Goal: Information Seeking & Learning: Understand process/instructions

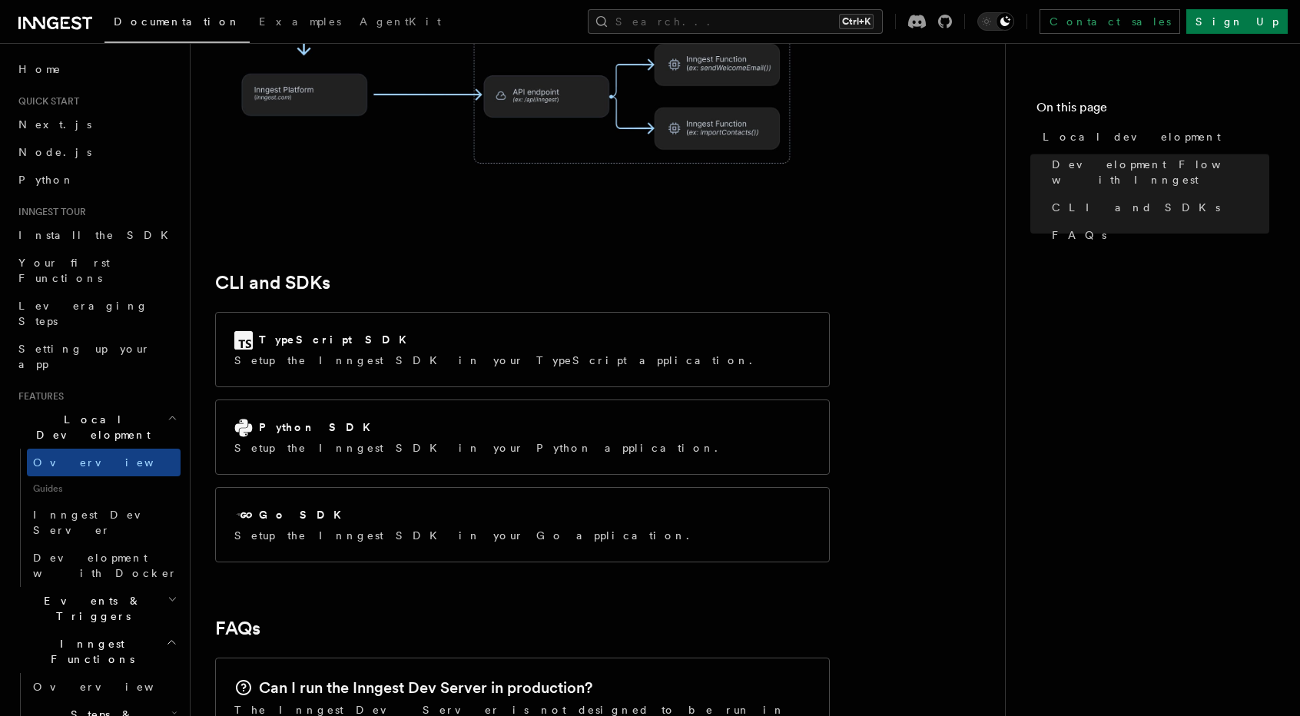
scroll to position [1834, 0]
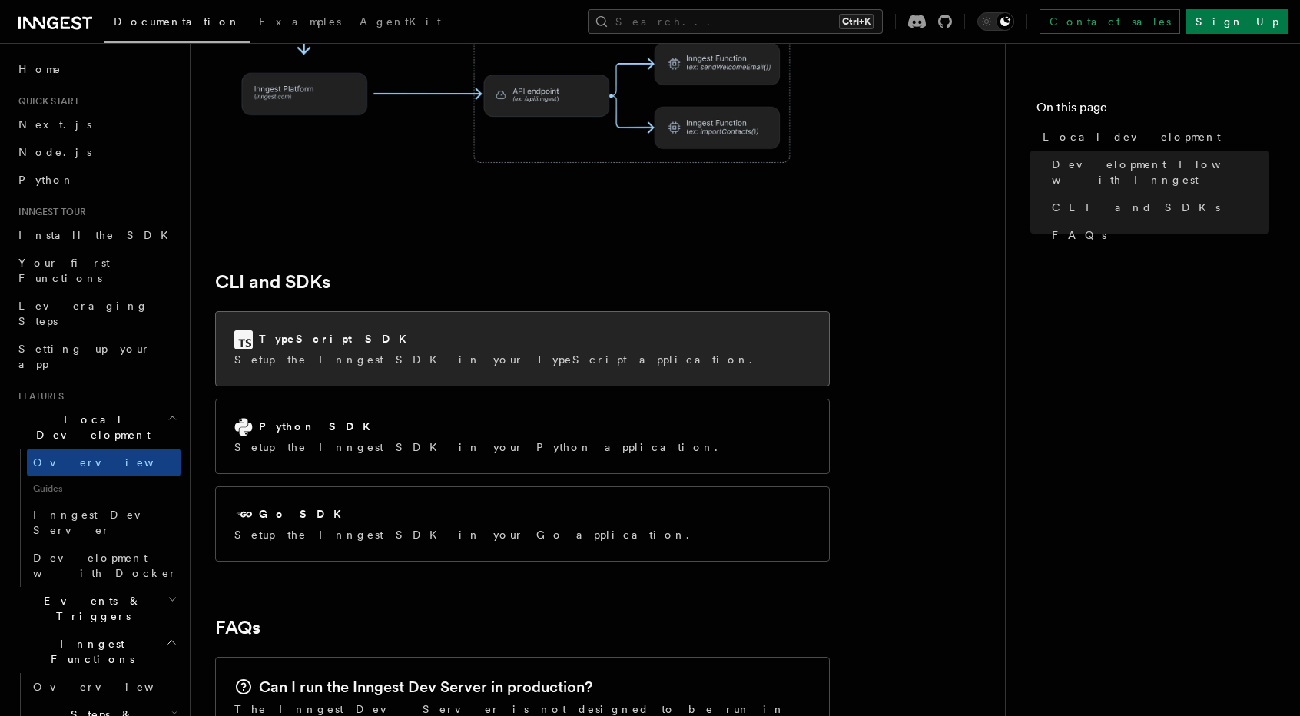
click at [466, 352] on p "Setup the Inngest SDK in your TypeScript application." at bounding box center [497, 359] width 527 height 15
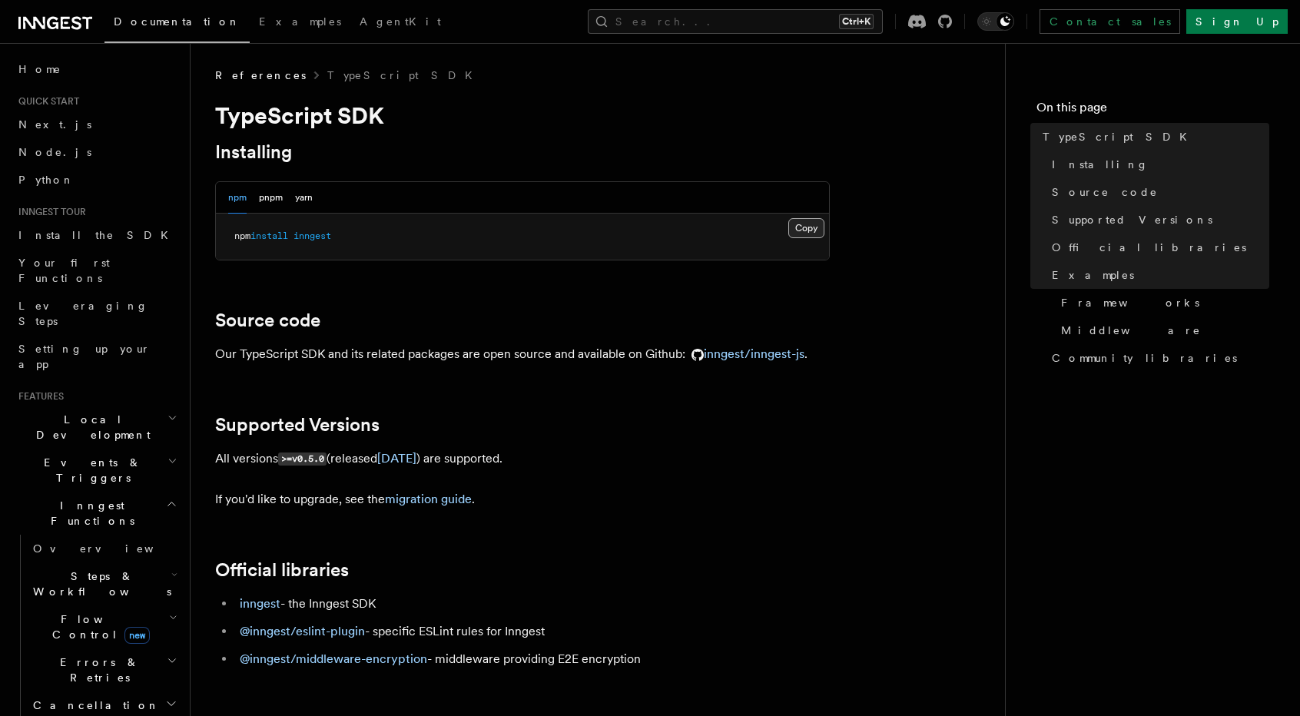
click at [811, 233] on button "Copy Copied" at bounding box center [806, 228] width 36 height 20
click at [45, 130] on span "Next.js" at bounding box center [54, 124] width 73 height 12
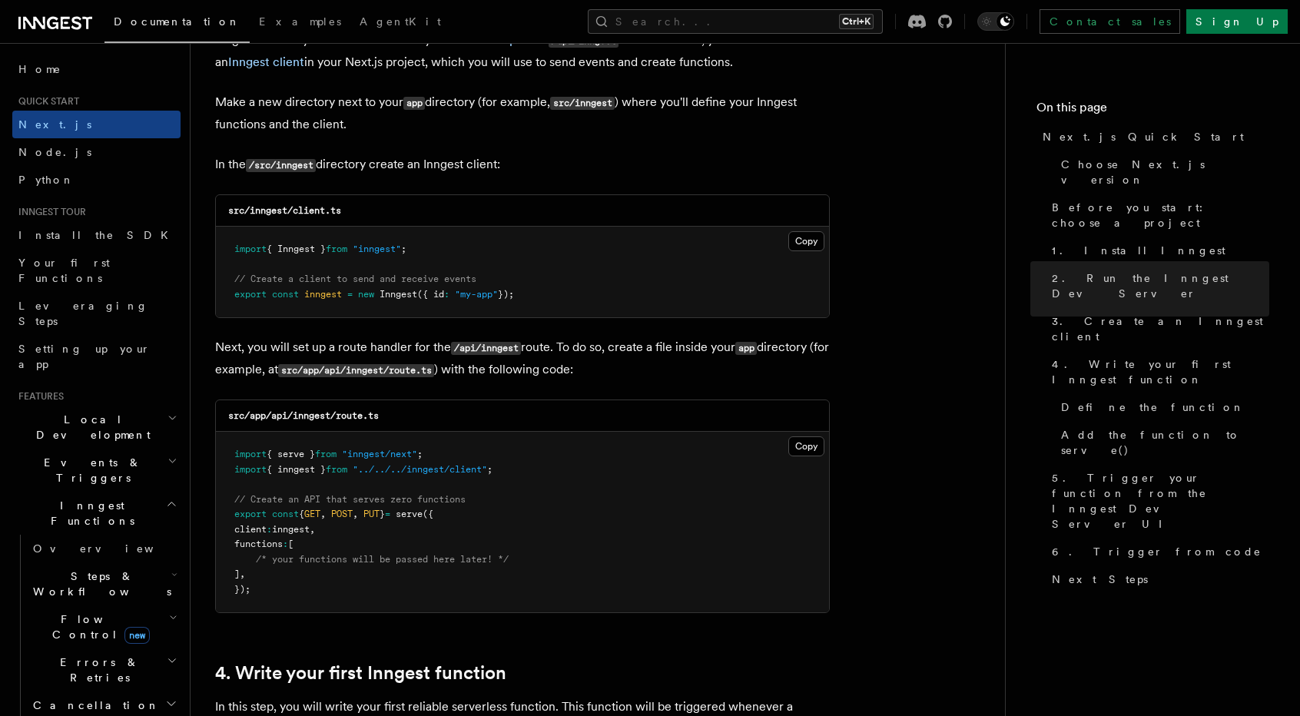
scroll to position [1882, 0]
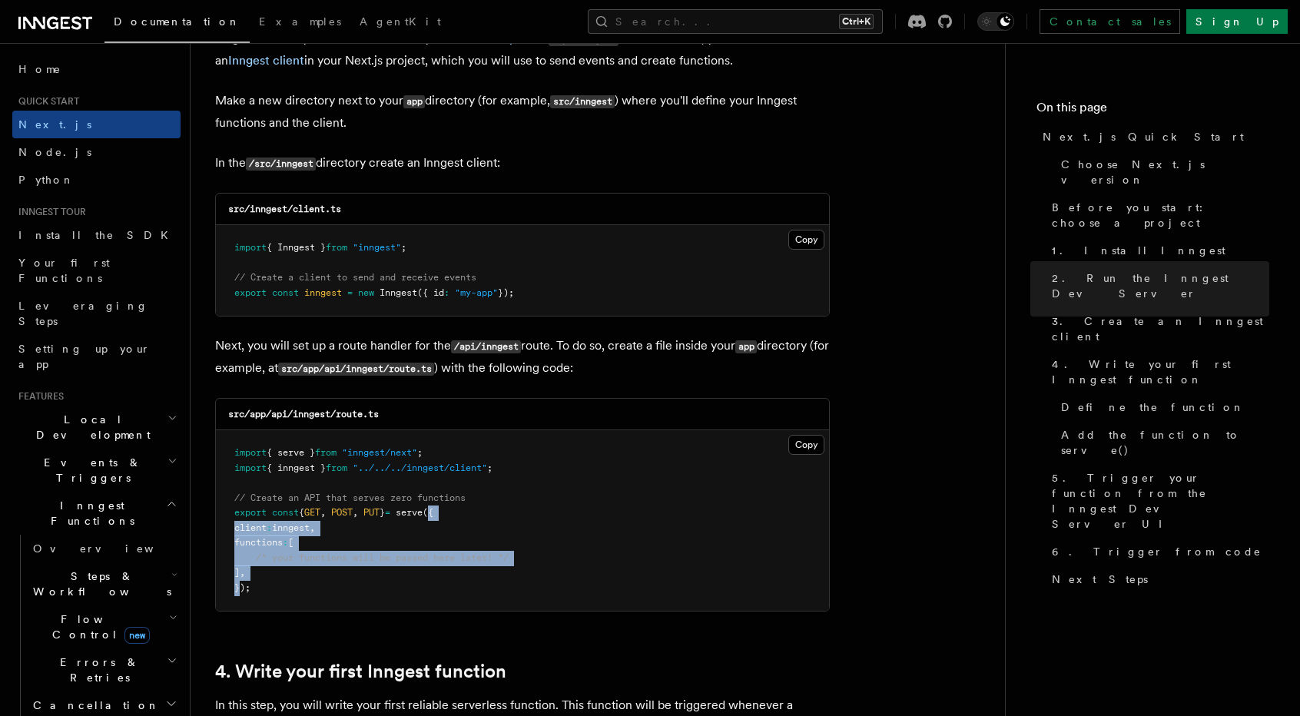
drag, startPoint x: 238, startPoint y: 585, endPoint x: 453, endPoint y: 511, distance: 227.4
click at [453, 511] on code "import { serve } from "inngest/next" ; import { inngest } from "../../../innges…" at bounding box center [371, 520] width 274 height 146
copy code "{ client : inngest , functions : [ /* your functions will be passed here later!…"
click at [807, 232] on button "Copy Copied" at bounding box center [806, 240] width 36 height 20
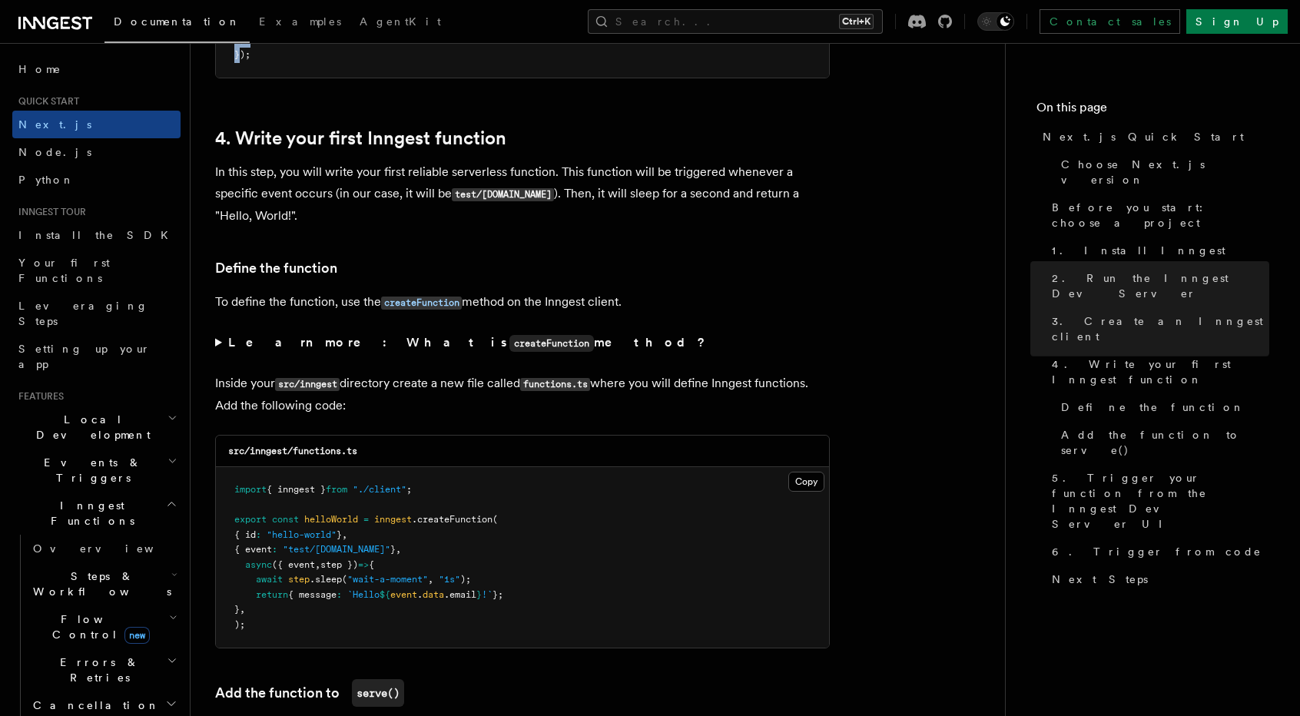
scroll to position [2417, 0]
click at [488, 207] on p "In this step, you will write your first reliable serverless function. This func…" at bounding box center [522, 192] width 615 height 65
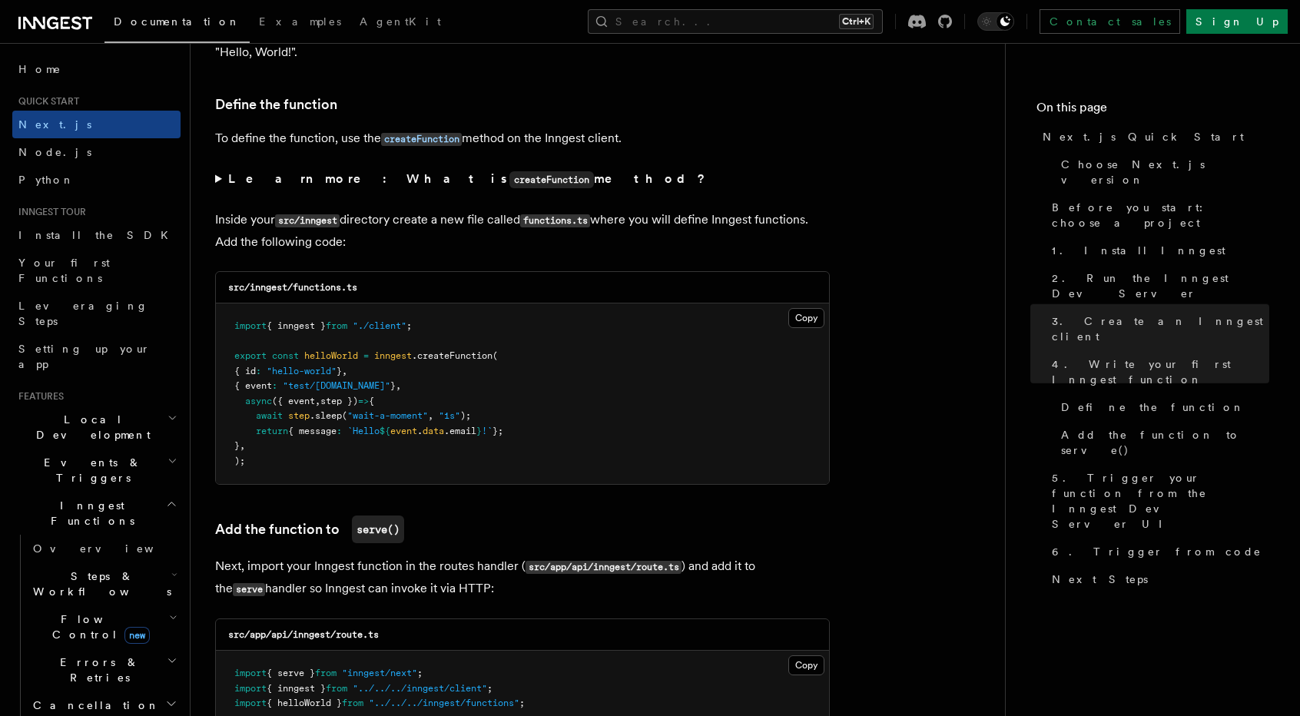
scroll to position [2577, 0]
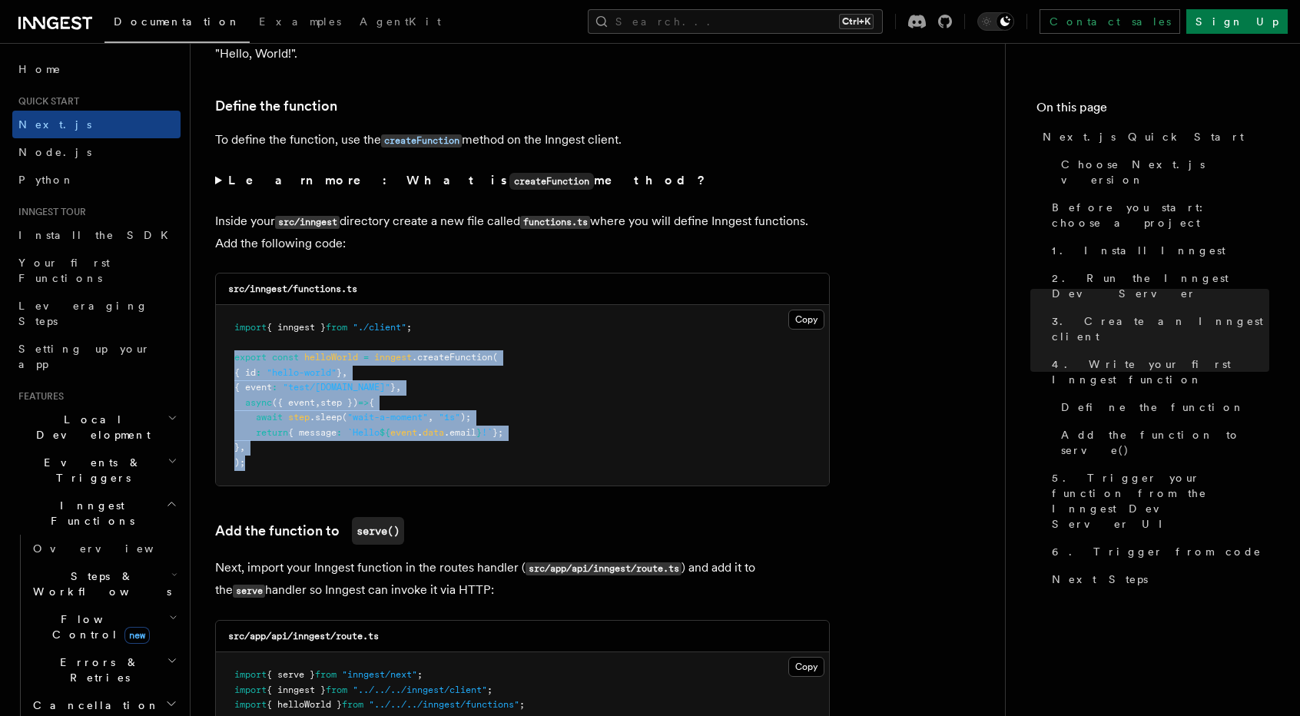
drag, startPoint x: 263, startPoint y: 459, endPoint x: 228, endPoint y: 351, distance: 113.0
click at [228, 351] on pre "import { inngest } from "./client" ; export const helloWorld = inngest .createF…" at bounding box center [522, 395] width 613 height 181
copy code "export const helloWorld = inngest .createFunction ( { id : "hello-world" } , { …"
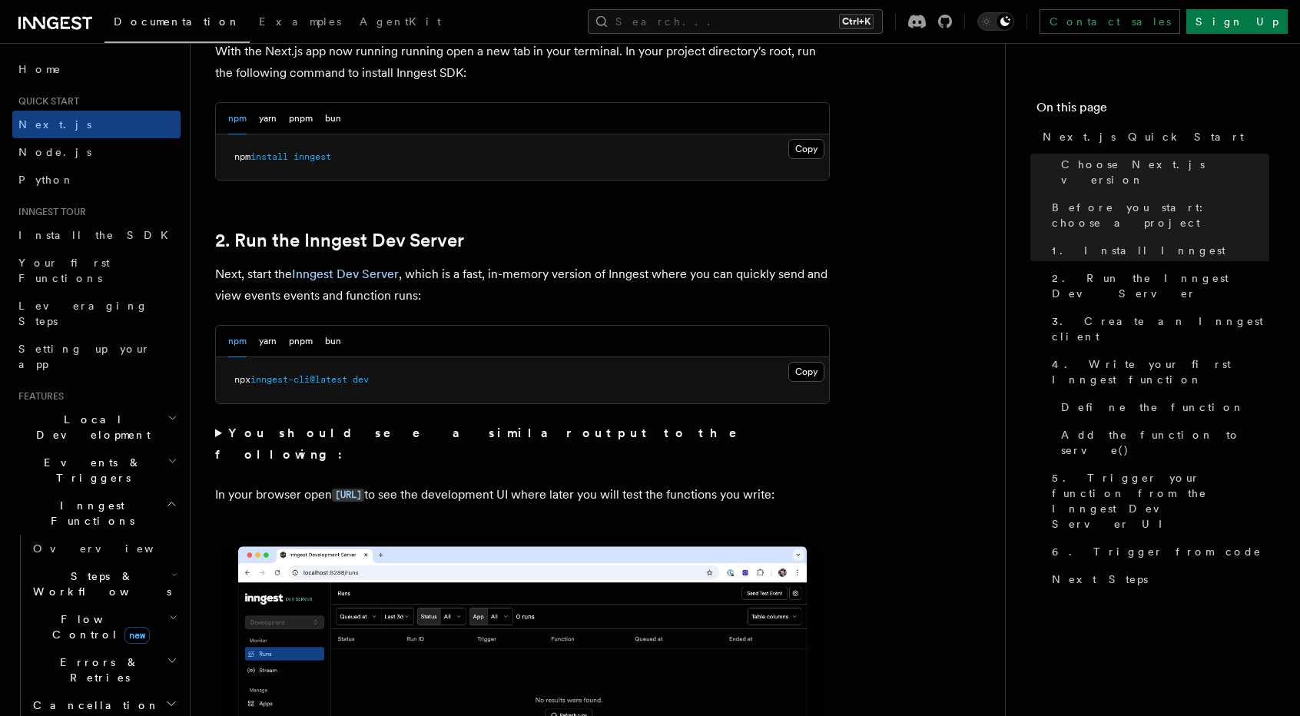
scroll to position [913, 0]
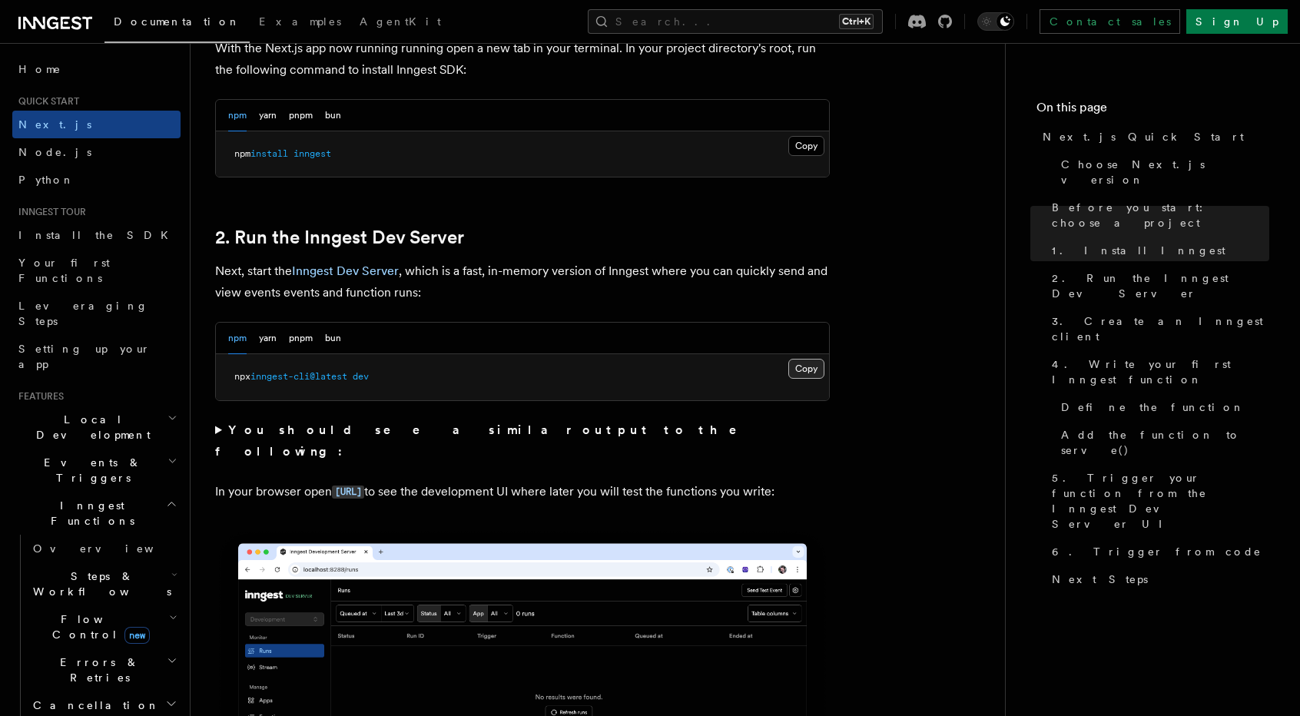
click at [808, 365] on button "Copy Copied" at bounding box center [806, 369] width 36 height 20
